Goal: Transaction & Acquisition: Obtain resource

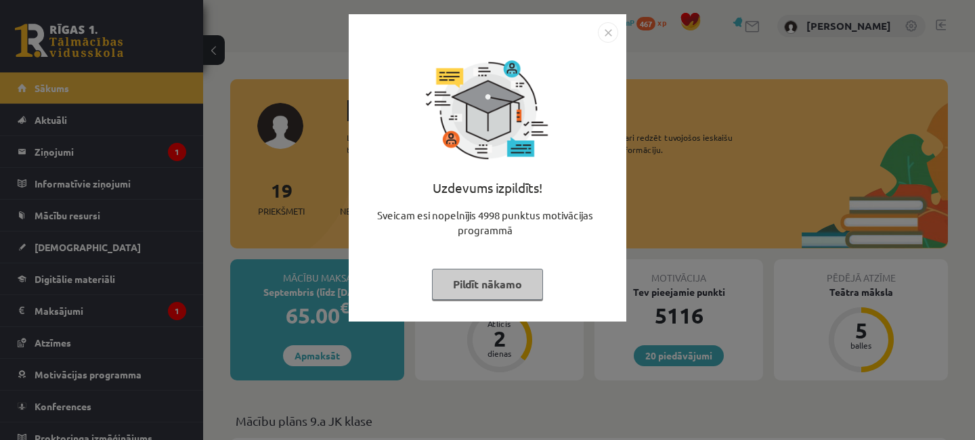
click at [606, 32] on img "Close" at bounding box center [608, 32] width 20 height 20
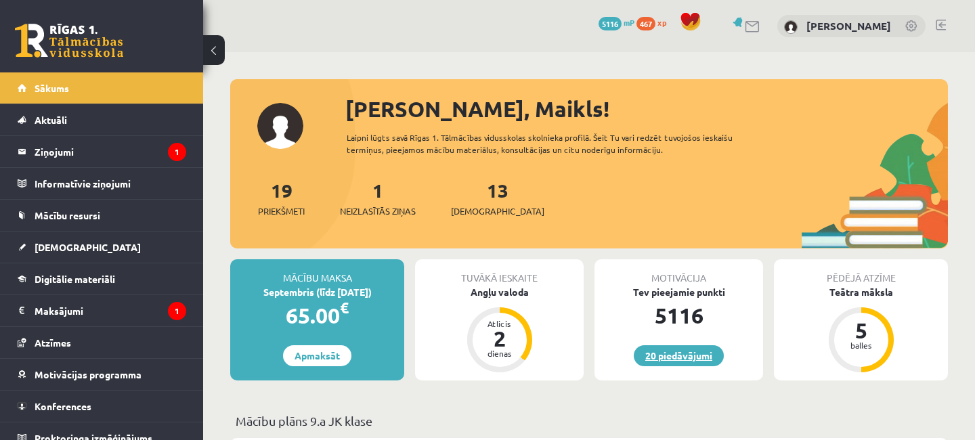
click at [690, 353] on link "20 piedāvājumi" at bounding box center [679, 355] width 90 height 21
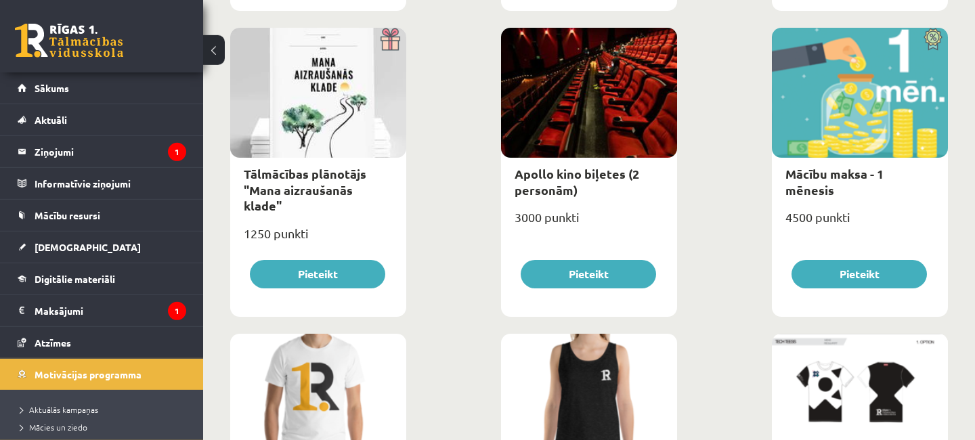
scroll to position [498, 0]
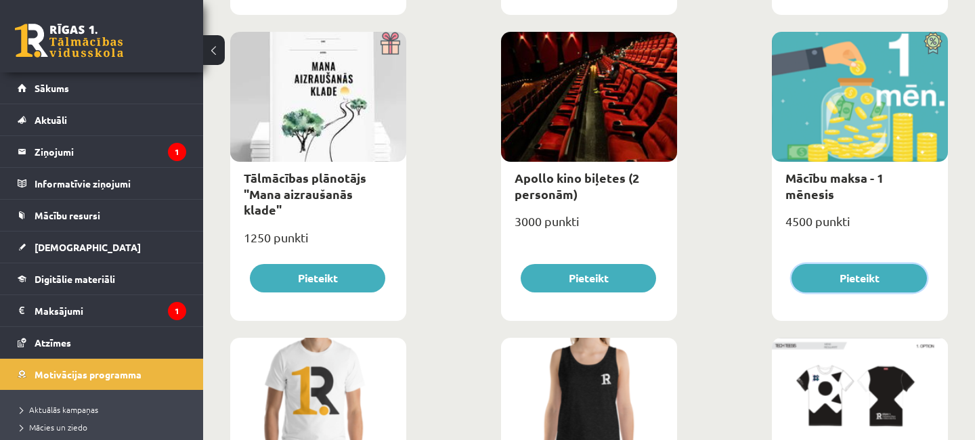
click at [850, 276] on button "Pieteikt" at bounding box center [858, 278] width 135 height 28
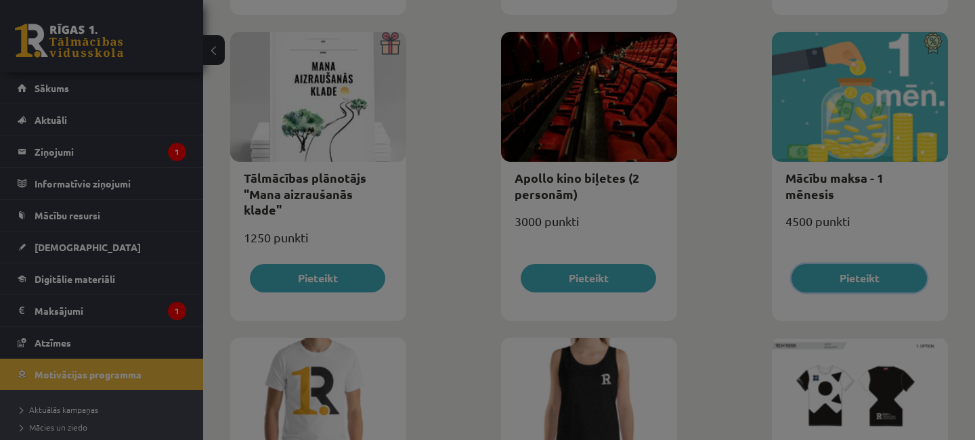
type input "*"
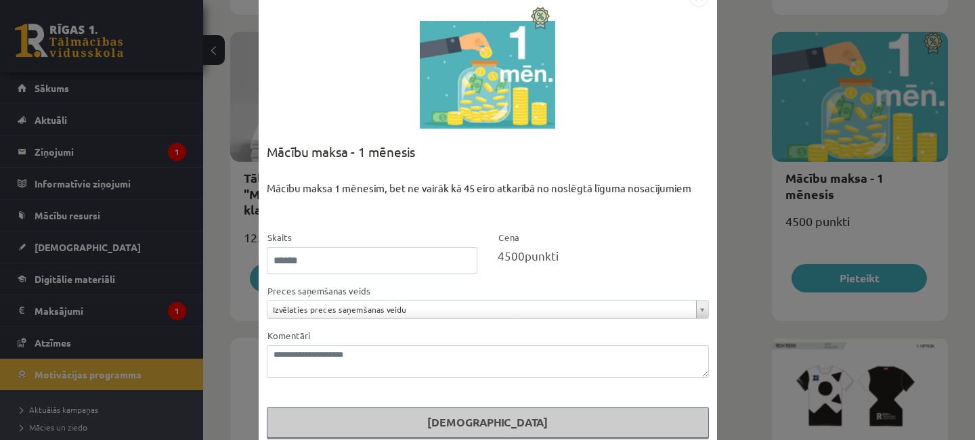
scroll to position [57, 0]
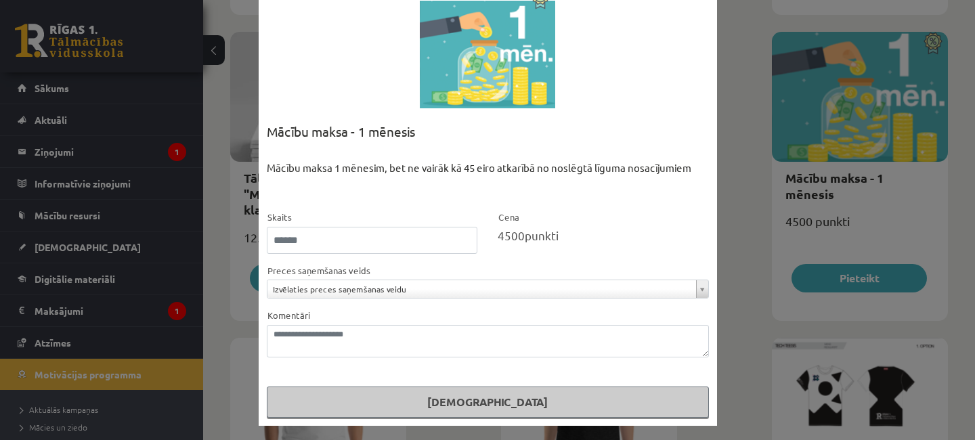
click at [499, 399] on button "Pasūtīt" at bounding box center [488, 402] width 442 height 31
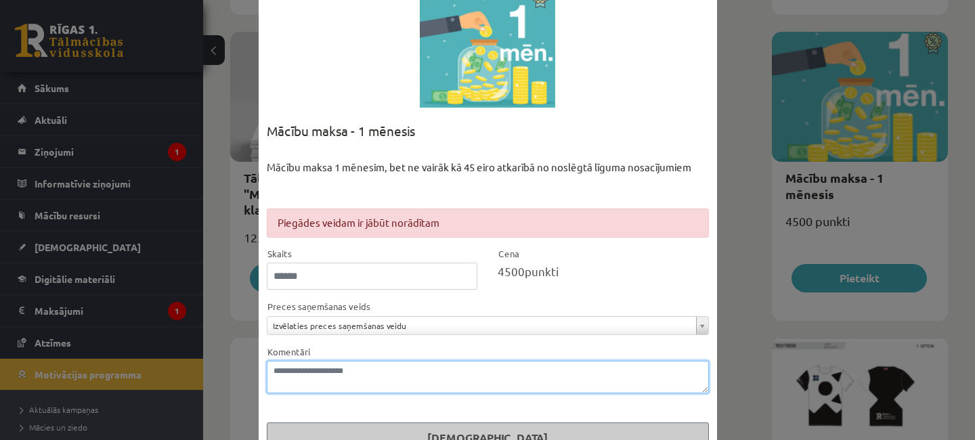
click at [368, 372] on textarea "Komentāri" at bounding box center [488, 377] width 442 height 32
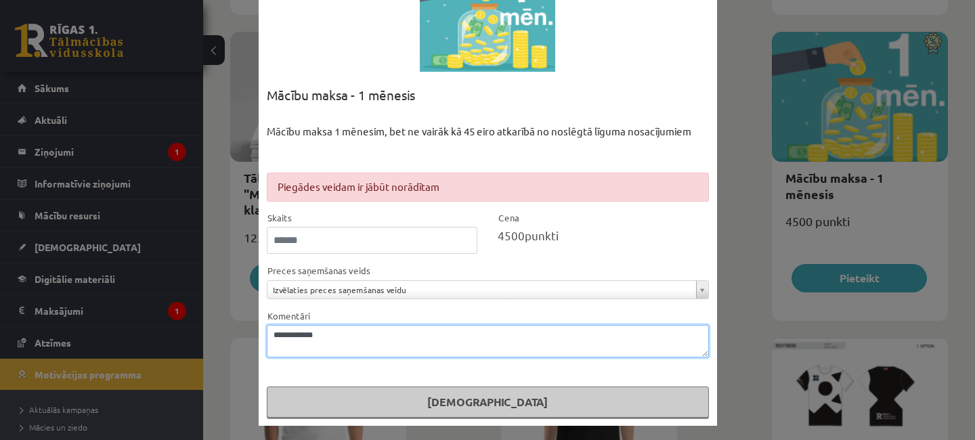
type textarea "**********"
click at [494, 401] on button "Pasūtīt" at bounding box center [488, 402] width 442 height 31
click at [493, 401] on button "Pasūtīt" at bounding box center [488, 402] width 442 height 31
click at [491, 400] on button "Pasūtīt" at bounding box center [488, 402] width 442 height 31
click at [487, 408] on button "Pasūtīt" at bounding box center [488, 402] width 442 height 31
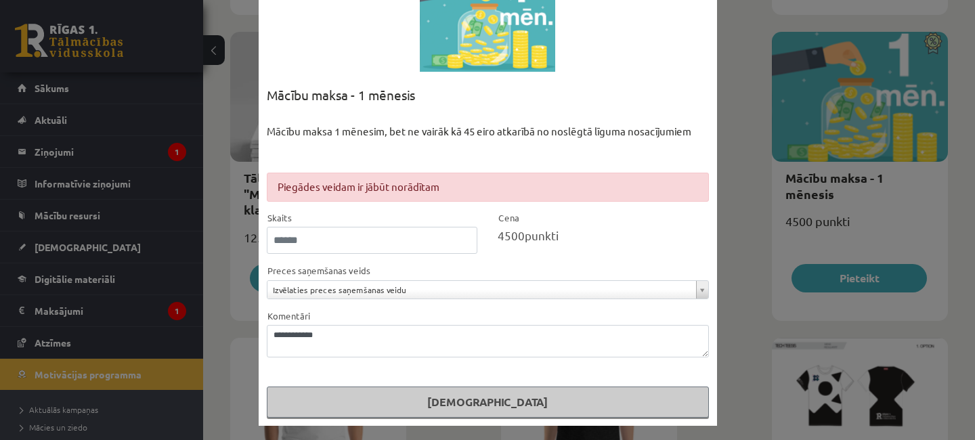
click at [487, 408] on button "Pasūtīt" at bounding box center [488, 402] width 442 height 31
click at [465, 241] on input "*" at bounding box center [372, 240] width 211 height 27
click at [464, 237] on input "*" at bounding box center [372, 240] width 211 height 27
type input "*"
click at [464, 242] on input "*" at bounding box center [372, 240] width 211 height 27
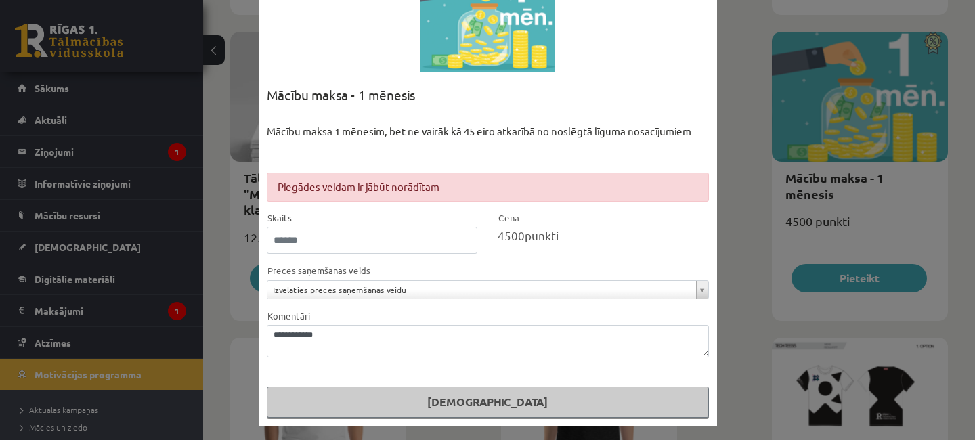
click at [489, 397] on button "Pasūtīt" at bounding box center [488, 402] width 442 height 31
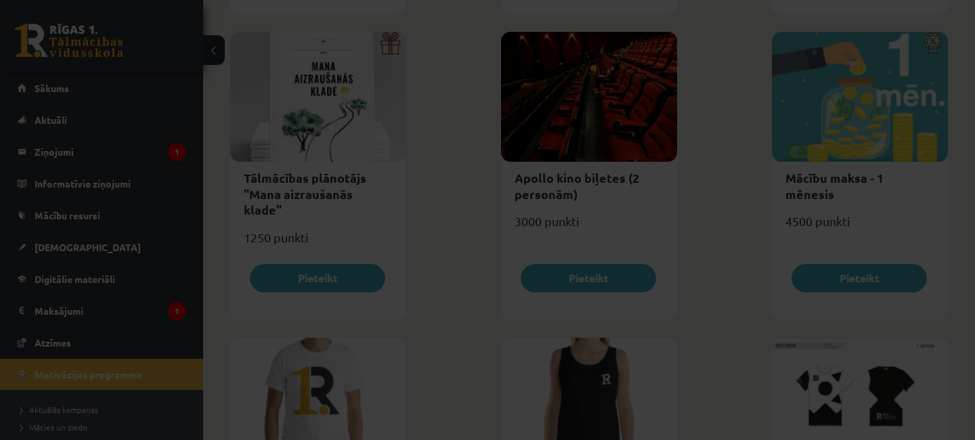
scroll to position [57, 0]
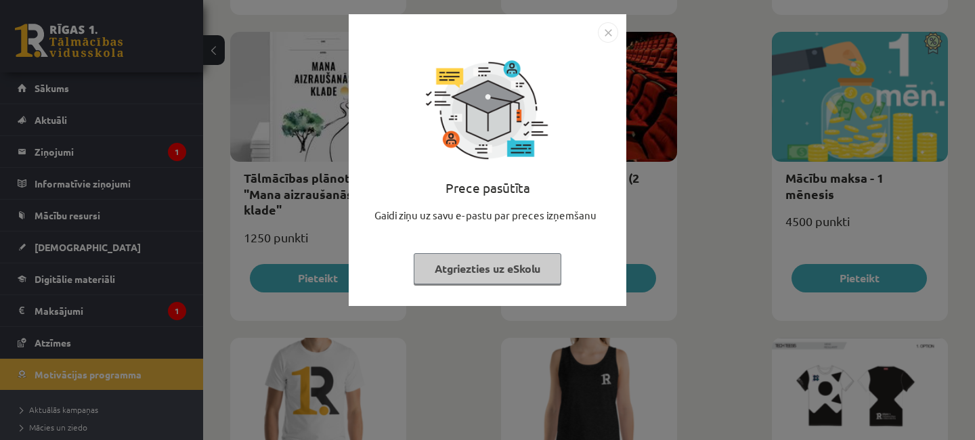
click at [604, 30] on img "Close" at bounding box center [608, 32] width 20 height 20
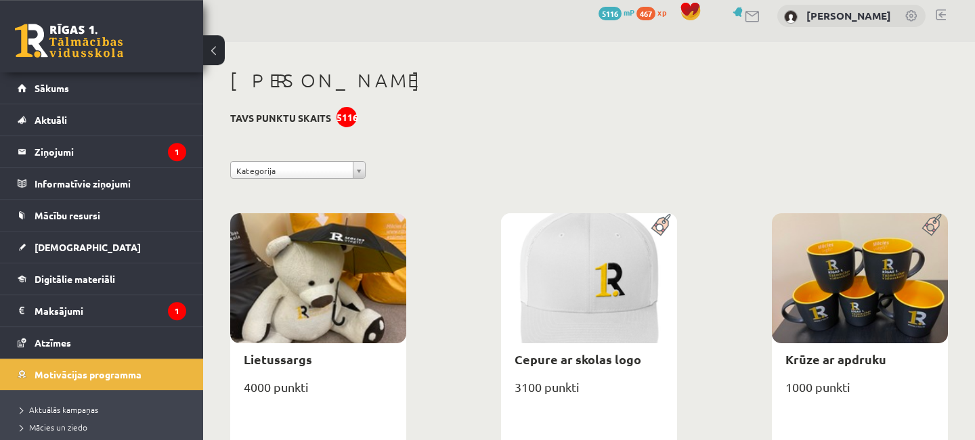
scroll to position [0, 0]
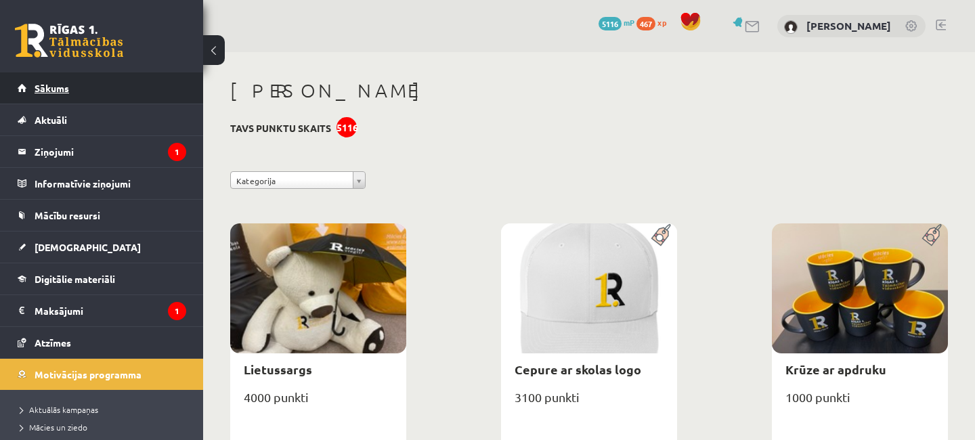
click at [66, 85] on span "Sākums" at bounding box center [52, 88] width 35 height 12
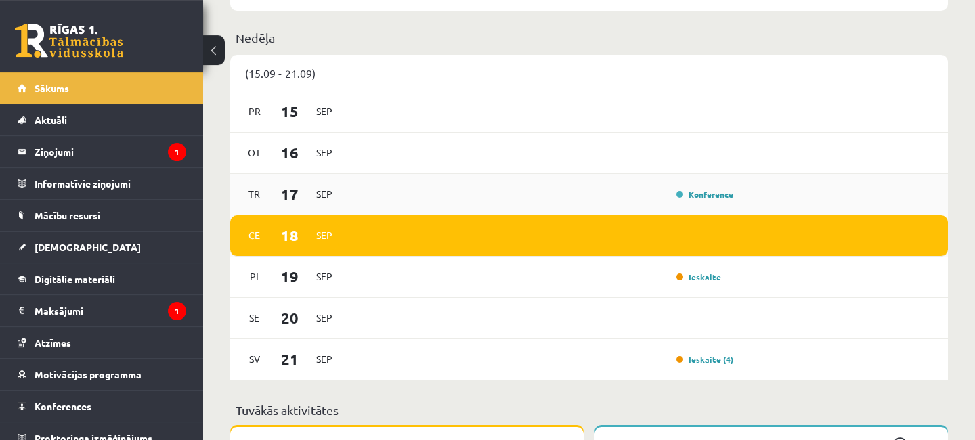
scroll to position [950, 0]
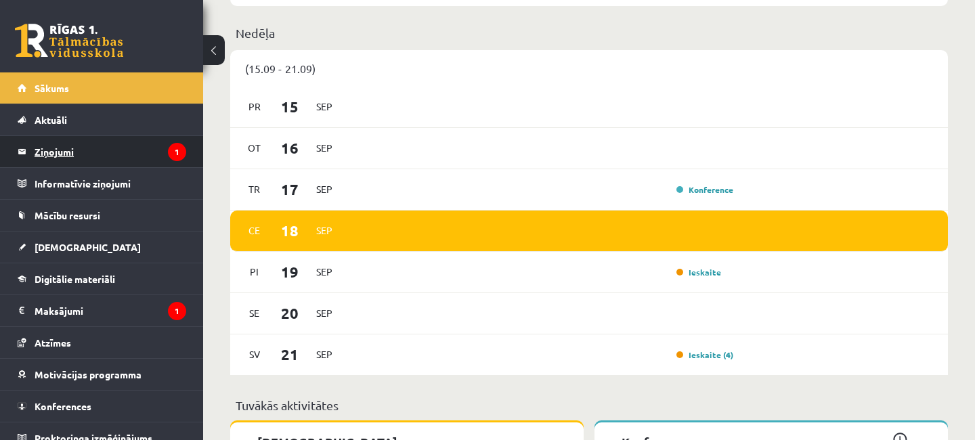
click at [74, 156] on legend "Ziņojumi 1" at bounding box center [111, 151] width 152 height 31
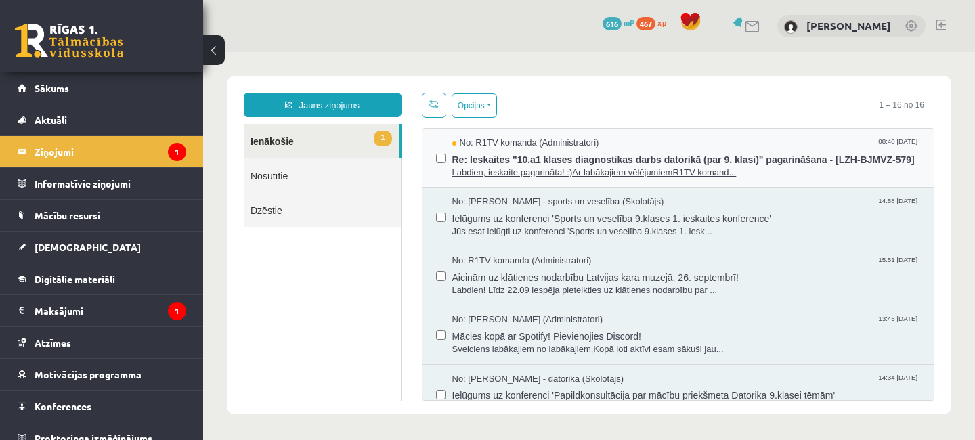
click at [608, 169] on span "Labdien, ieskaite pagarināta! :)Ar labākajiem vēlējumiemR1TV komand..." at bounding box center [686, 173] width 468 height 13
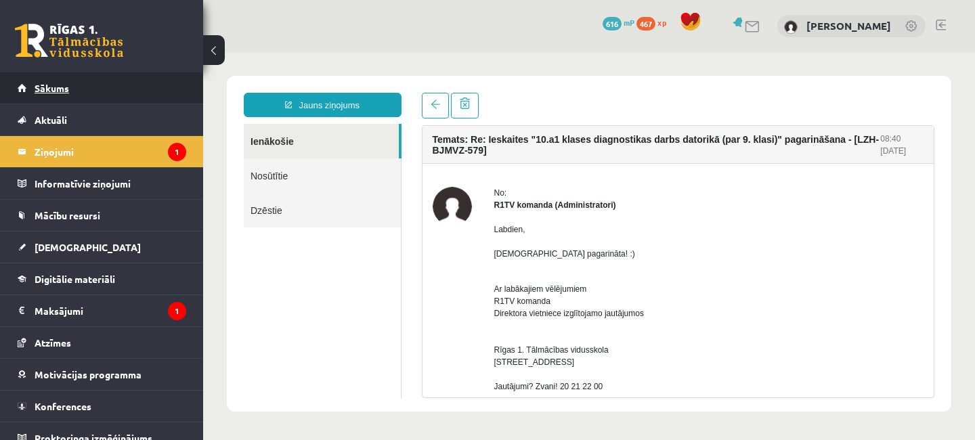
click at [57, 89] on span "Sākums" at bounding box center [52, 88] width 35 height 12
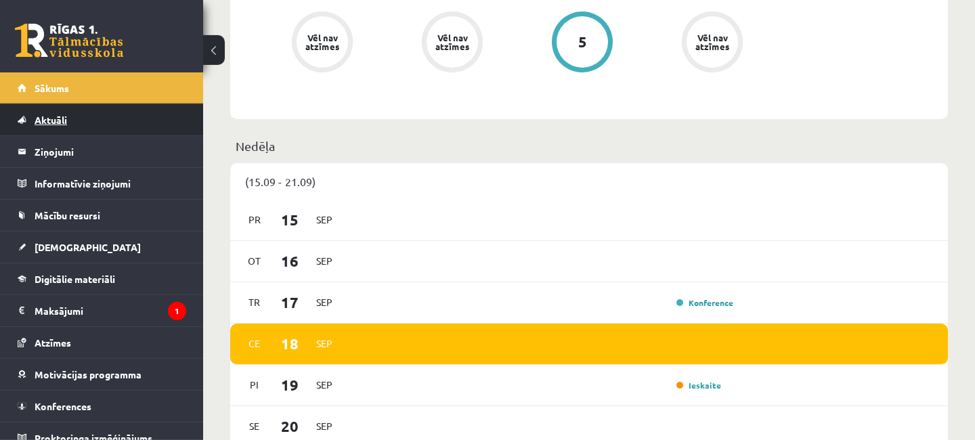
scroll to position [804, 0]
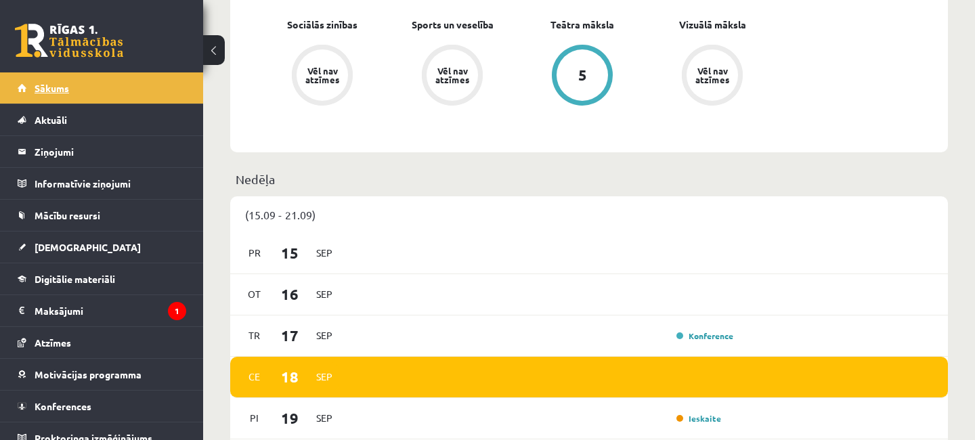
click at [54, 84] on span "Sākums" at bounding box center [52, 88] width 35 height 12
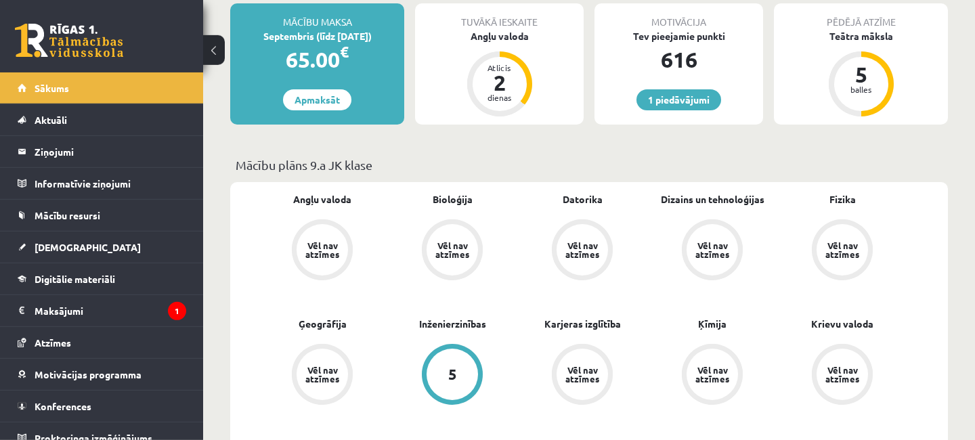
scroll to position [292, 0]
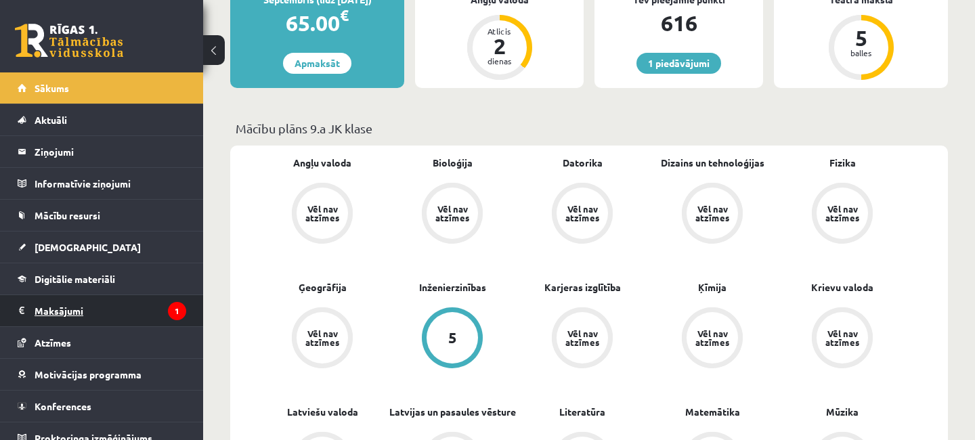
click at [73, 315] on legend "Maksājumi 1" at bounding box center [111, 310] width 152 height 31
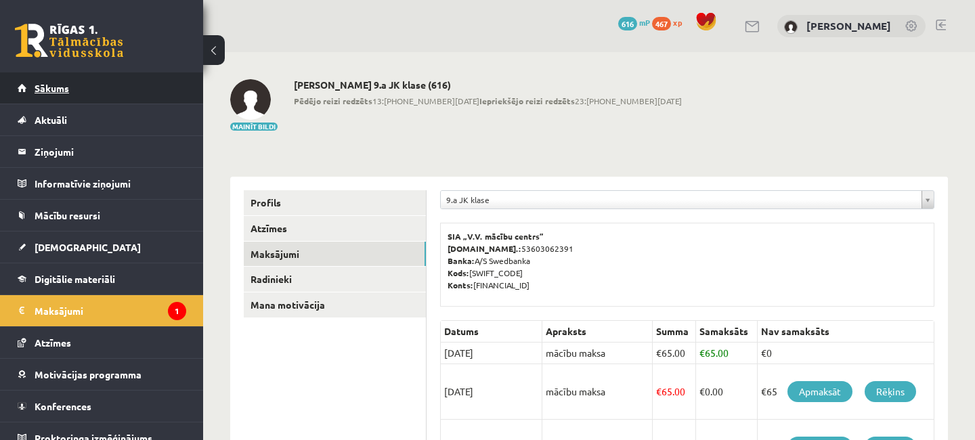
click at [54, 85] on span "Sākums" at bounding box center [52, 88] width 35 height 12
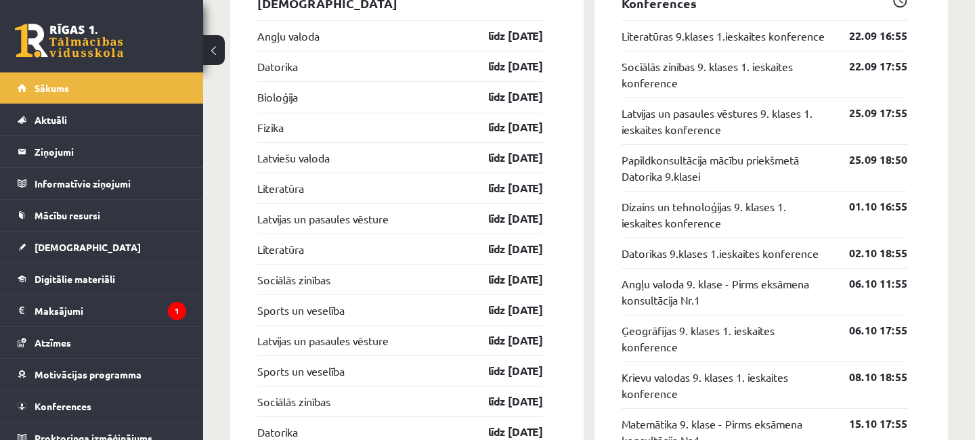
scroll to position [1024, 0]
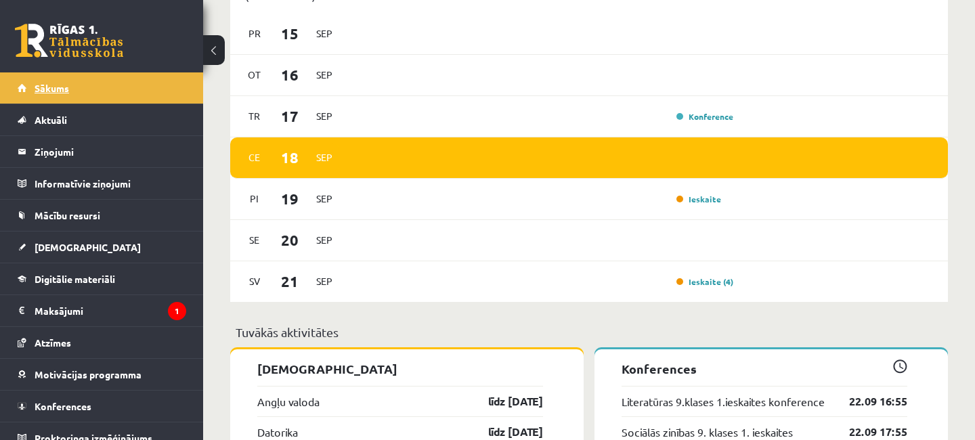
click at [68, 91] on span "Sākums" at bounding box center [52, 88] width 35 height 12
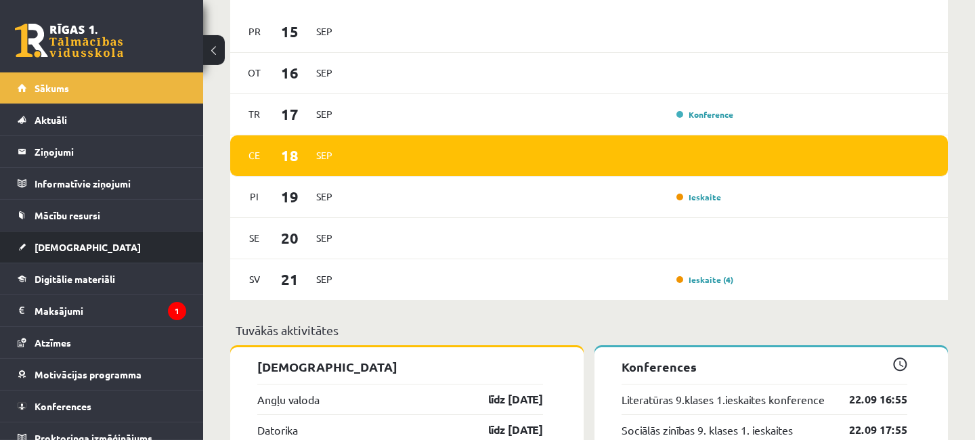
scroll to position [1024, 0]
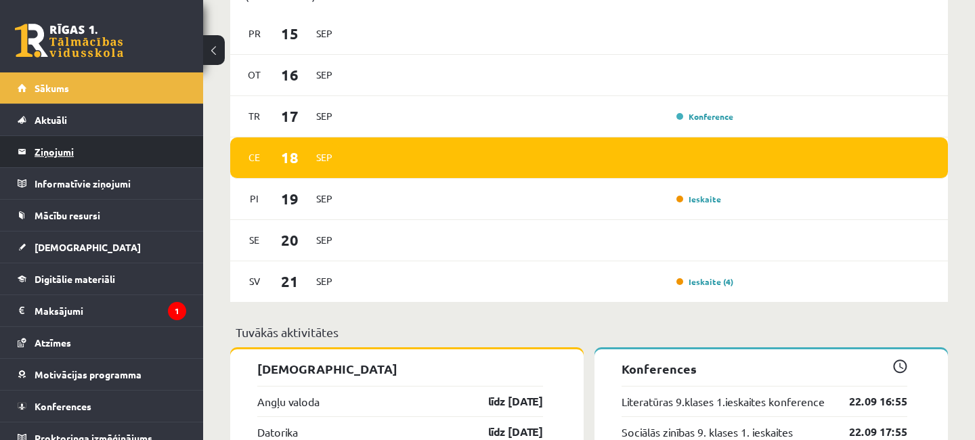
click at [53, 154] on legend "Ziņojumi 0" at bounding box center [111, 151] width 152 height 31
